Goal: Information Seeking & Learning: Compare options

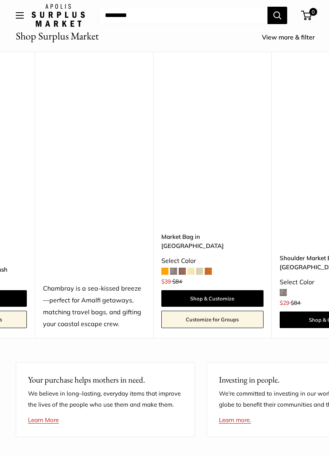
scroll to position [0, 3303]
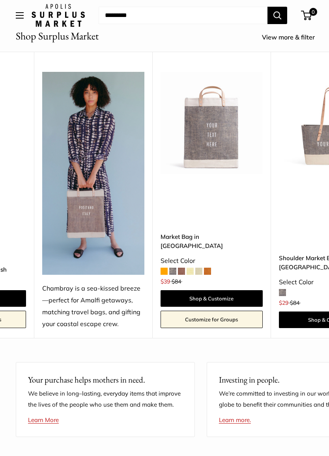
click at [225, 124] on img at bounding box center [212, 123] width 102 height 102
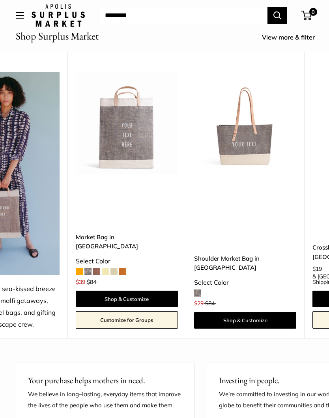
scroll to position [0, 3389]
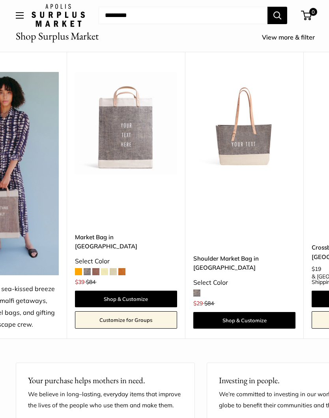
click at [258, 270] on link "Shoulder Market Bag in [GEOGRAPHIC_DATA]" at bounding box center [245, 263] width 102 height 19
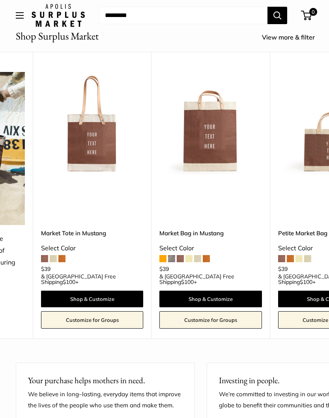
scroll to position [0, 102]
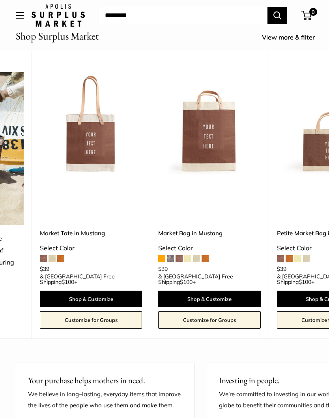
click at [100, 237] on link "Market Tote in Mustang" at bounding box center [91, 232] width 102 height 9
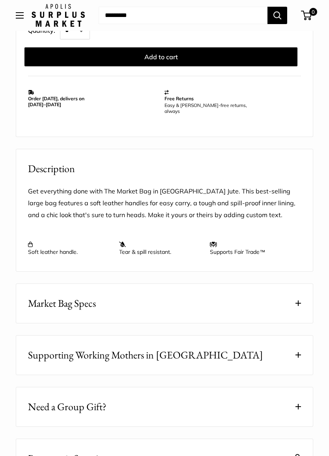
scroll to position [578, 0]
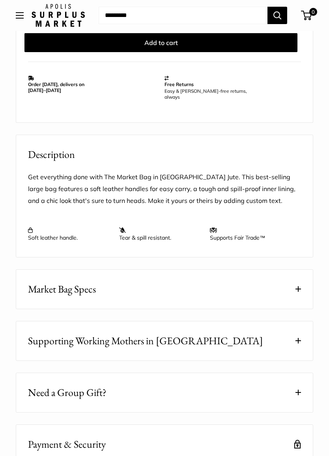
click at [303, 286] on button "Market Bag Specs" at bounding box center [164, 289] width 297 height 39
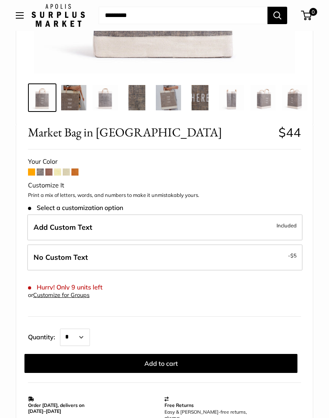
scroll to position [258, 0]
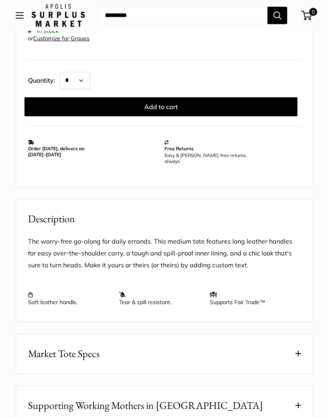
scroll to position [492, 0]
